Goal: Check status: Check status

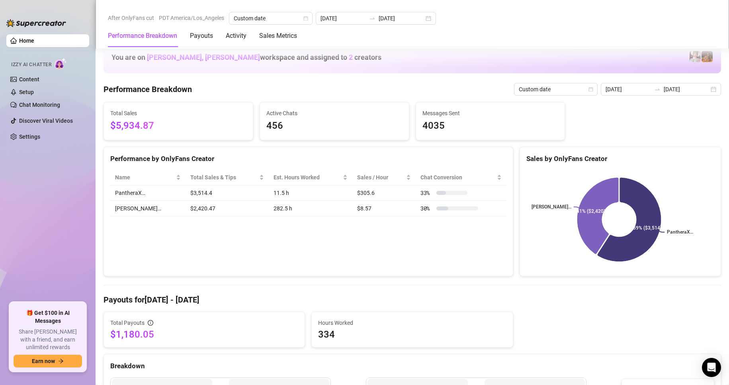
scroll to position [276, 0]
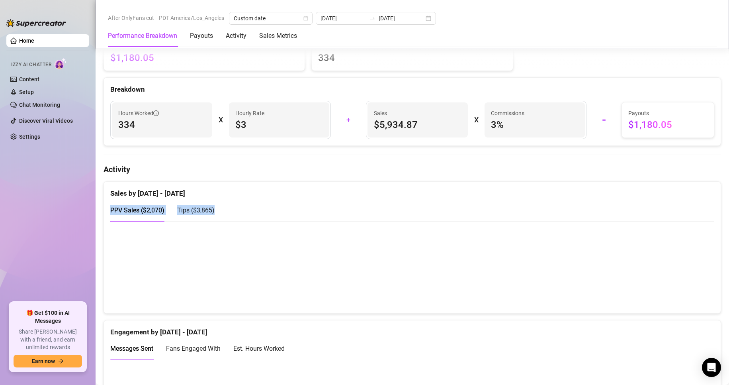
drag, startPoint x: 221, startPoint y: 214, endPoint x: 107, endPoint y: 209, distance: 114.0
click at [107, 209] on div "Sales by [DATE] - [DATE] PPV Sales ( $2,070 ) Tips ( $3,865 )" at bounding box center [412, 201] width 617 height 39
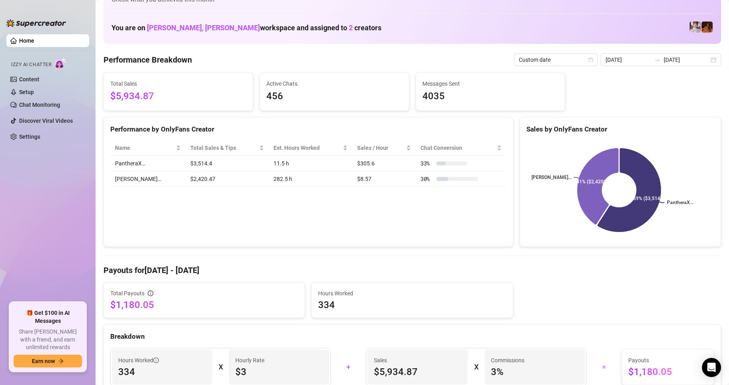
scroll to position [0, 0]
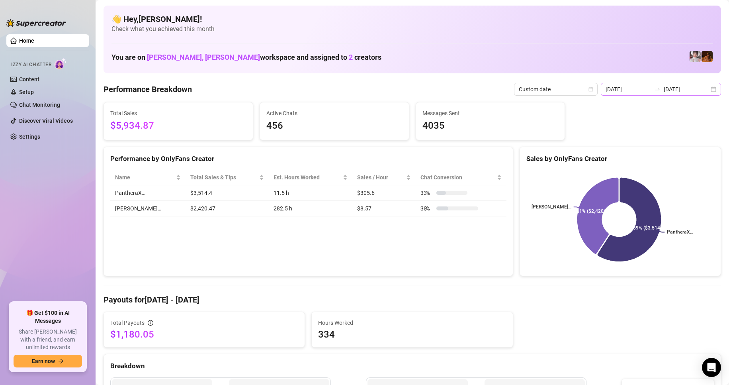
click at [708, 90] on div "[DATE] [DATE]" at bounding box center [661, 89] width 120 height 13
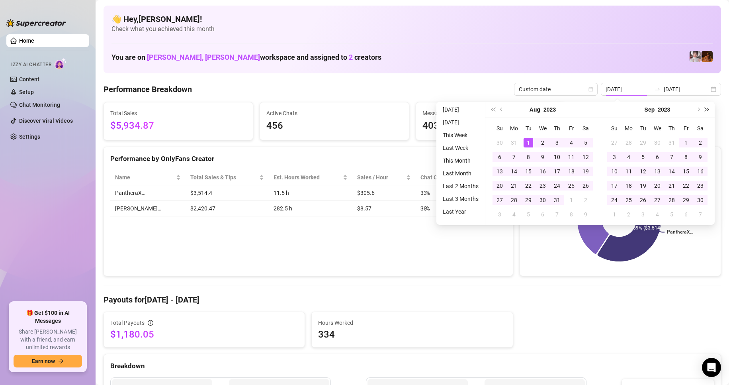
click at [707, 109] on span "Next year (Control + right)" at bounding box center [707, 109] width 4 height 4
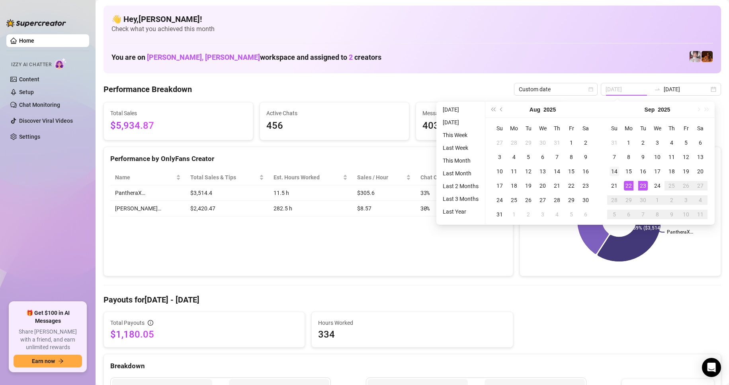
type input "[DATE]"
click at [615, 174] on div "14" at bounding box center [615, 171] width 10 height 10
type input "[DATE]"
click at [657, 183] on div "24" at bounding box center [658, 186] width 10 height 10
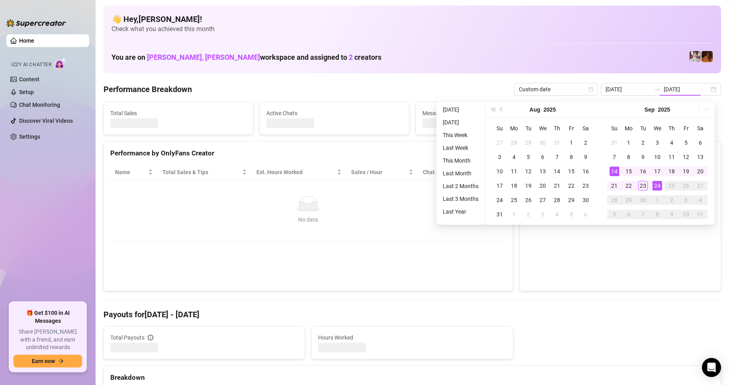
type input "[DATE]"
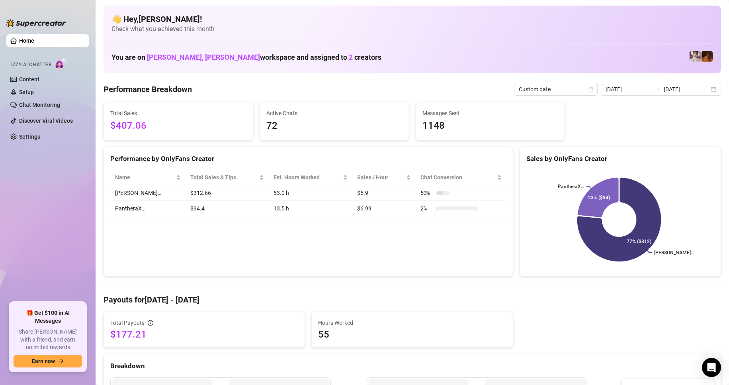
click at [403, 60] on div "You are on [PERSON_NAME], [PERSON_NAME] workspace and assigned to 2 creators" at bounding box center [412, 56] width 602 height 17
